Goal: Task Accomplishment & Management: Complete application form

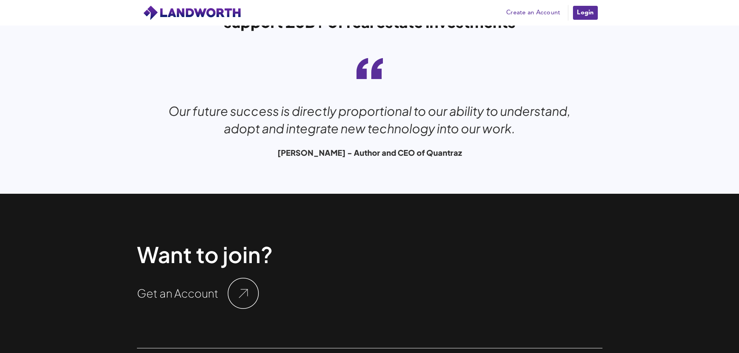
scroll to position [2592, 0]
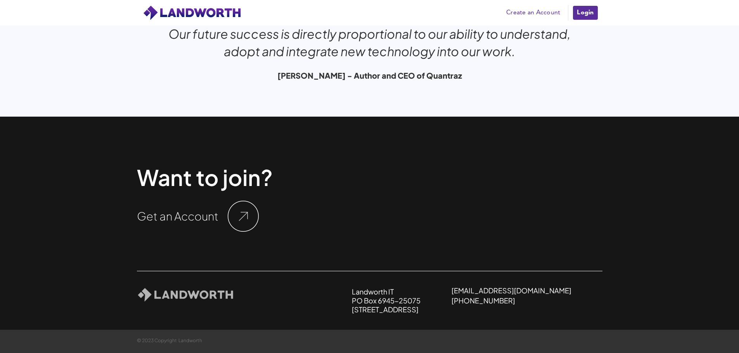
click at [528, 10] on link "Create an Account" at bounding box center [533, 13] width 62 height 12
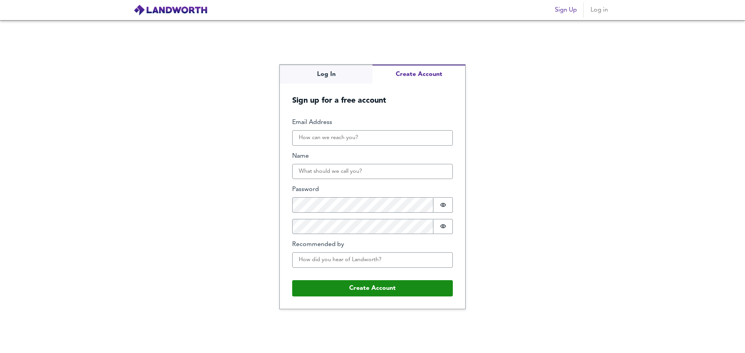
click at [396, 73] on button "Create Account" at bounding box center [418, 74] width 93 height 19
click at [345, 76] on div "Log In Create Account Sign up for a free account Email Address Name Password Pa…" at bounding box center [372, 186] width 745 height 333
click at [430, 112] on div "Log In Create Account Sign up for a free account Email Address Name Password Pa…" at bounding box center [372, 187] width 185 height 244
click at [393, 144] on input "Email Address" at bounding box center [372, 138] width 161 height 16
click at [593, 163] on div "Log In Create Account Sign up for a free account Email Address Name Password Pa…" at bounding box center [372, 186] width 745 height 333
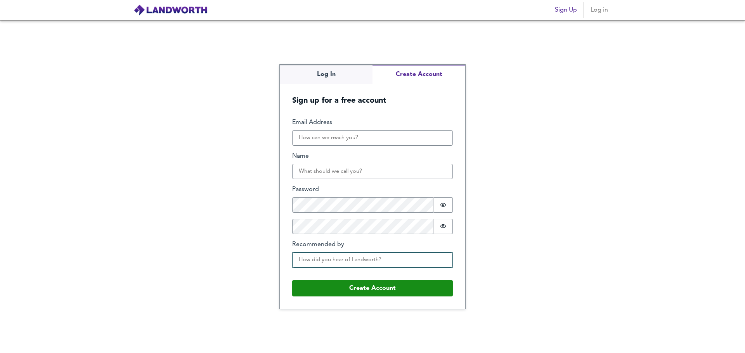
click at [409, 263] on input "Recommended by" at bounding box center [372, 261] width 161 height 16
click at [576, 204] on div "Log In Create Account Sign up for a free account Email Address Name Password Pa…" at bounding box center [372, 186] width 745 height 333
